Goal: Task Accomplishment & Management: Manage account settings

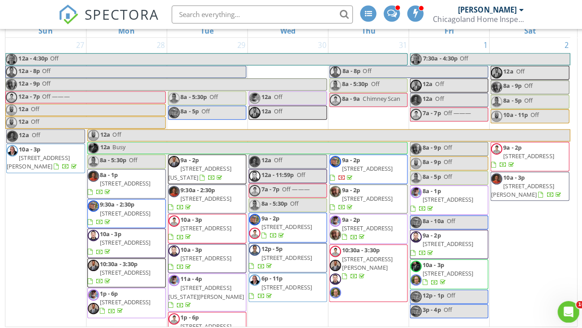
scroll to position [1318, 0]
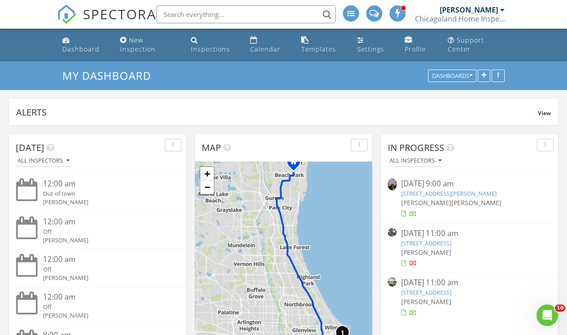
click at [440, 243] on link "7619 Kedvale Ave, Skokie, IL 60076" at bounding box center [426, 243] width 50 height 8
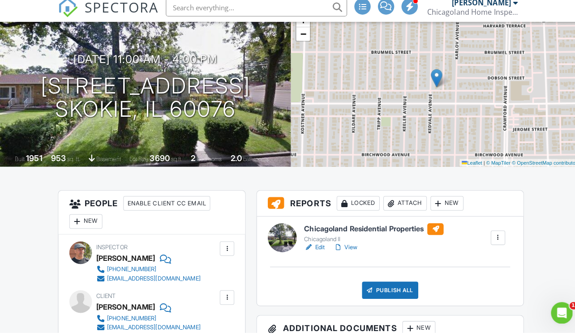
scroll to position [97, 0]
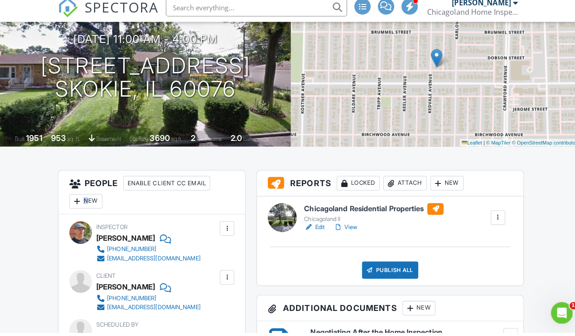
click at [82, 199] on div "New" at bounding box center [85, 206] width 33 height 14
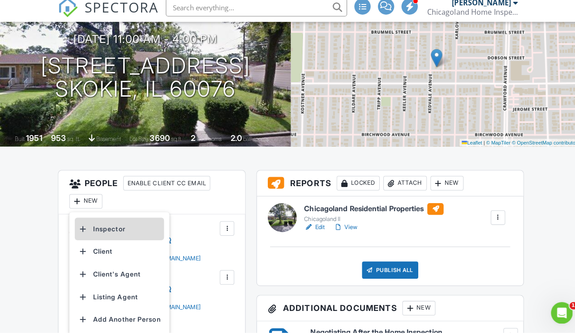
click at [94, 228] on li "Inspector" at bounding box center [118, 233] width 88 height 22
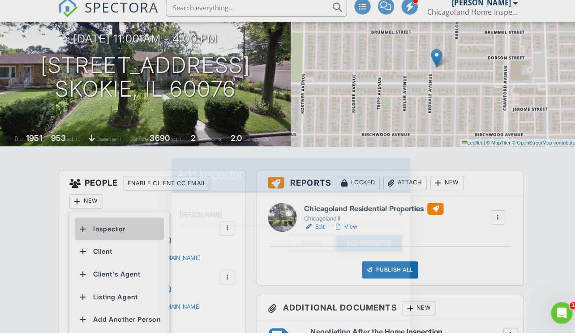
scroll to position [103, 0]
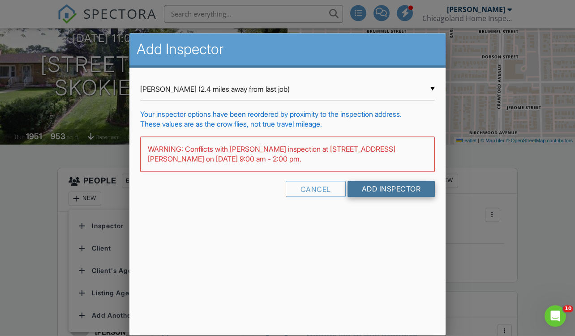
click at [385, 191] on input "Add Inspector" at bounding box center [392, 189] width 88 height 16
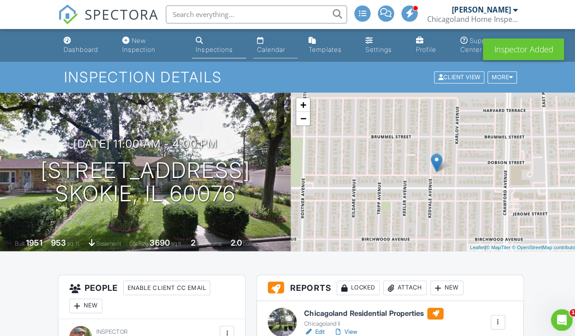
click at [279, 48] on div "Calendar" at bounding box center [268, 49] width 28 height 8
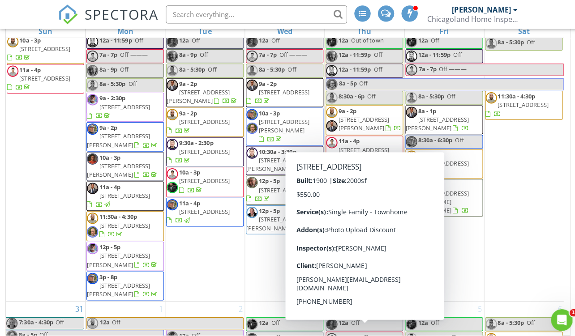
scroll to position [1133, 0]
